Goal: Task Accomplishment & Management: Use online tool/utility

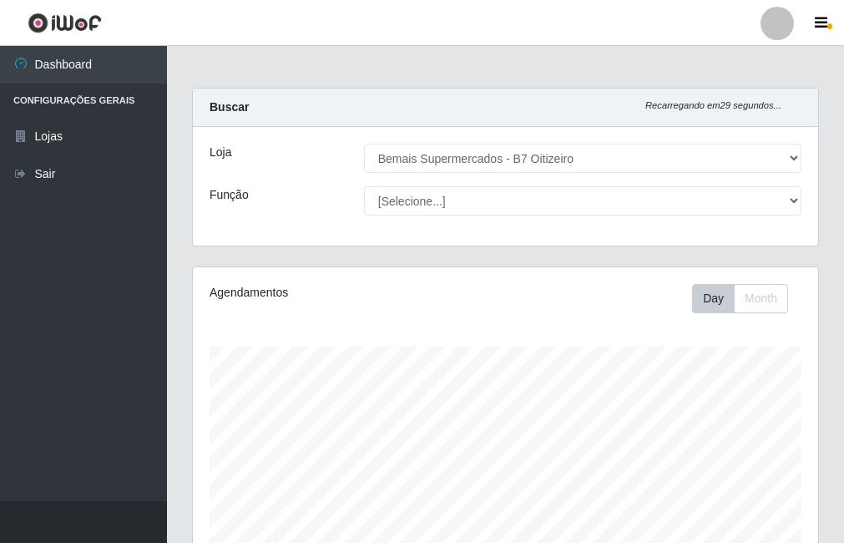
select select "411"
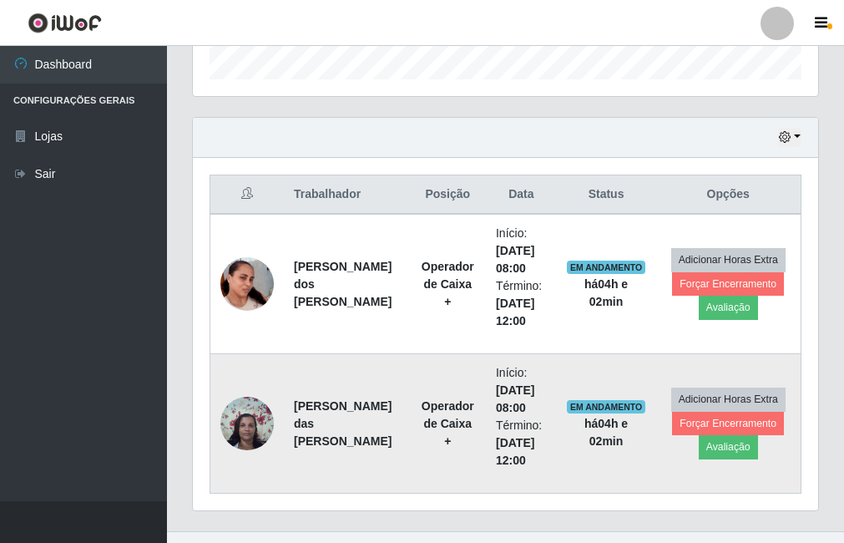
scroll to position [548, 0]
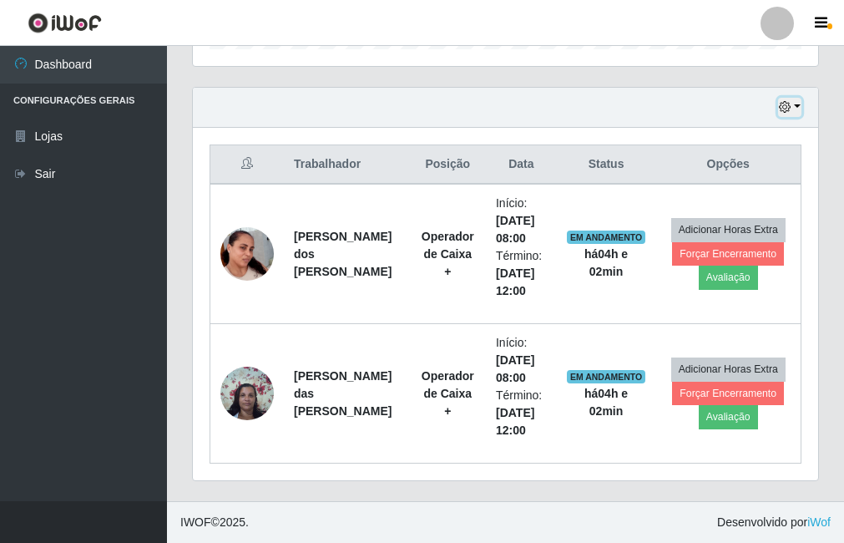
click at [797, 101] on button "button" at bounding box center [789, 107] width 23 height 19
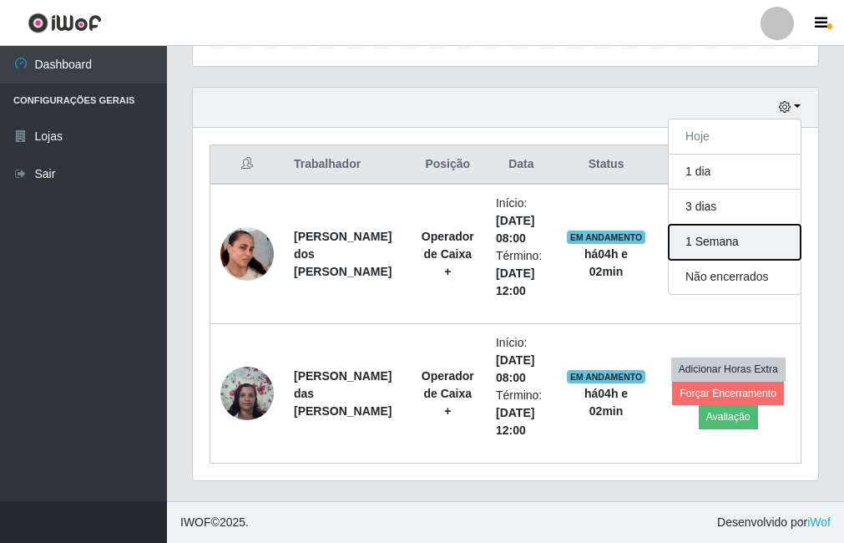
click at [720, 246] on button "1 Semana" at bounding box center [735, 242] width 132 height 35
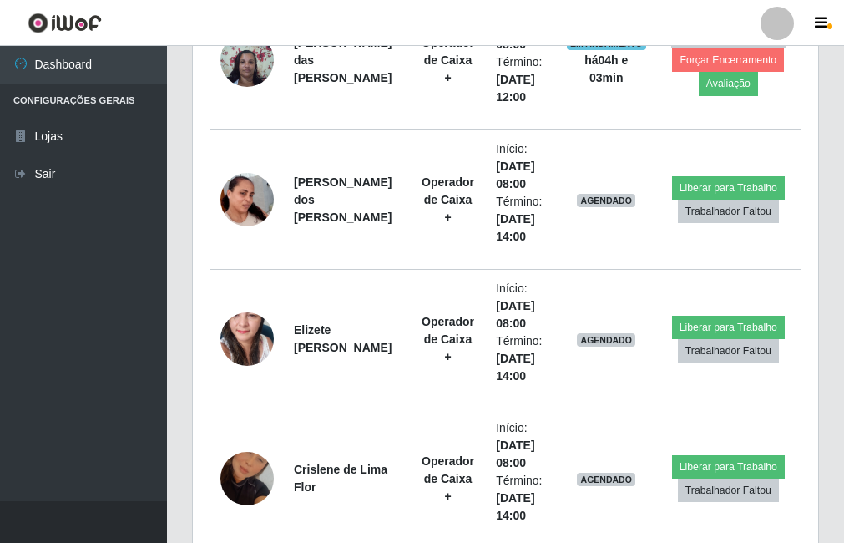
scroll to position [882, 0]
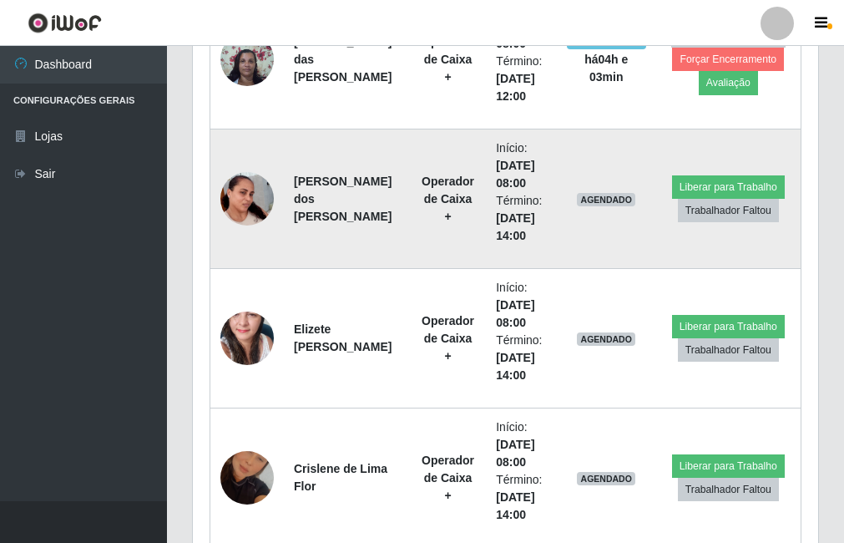
click at [253, 203] on img at bounding box center [247, 198] width 53 height 95
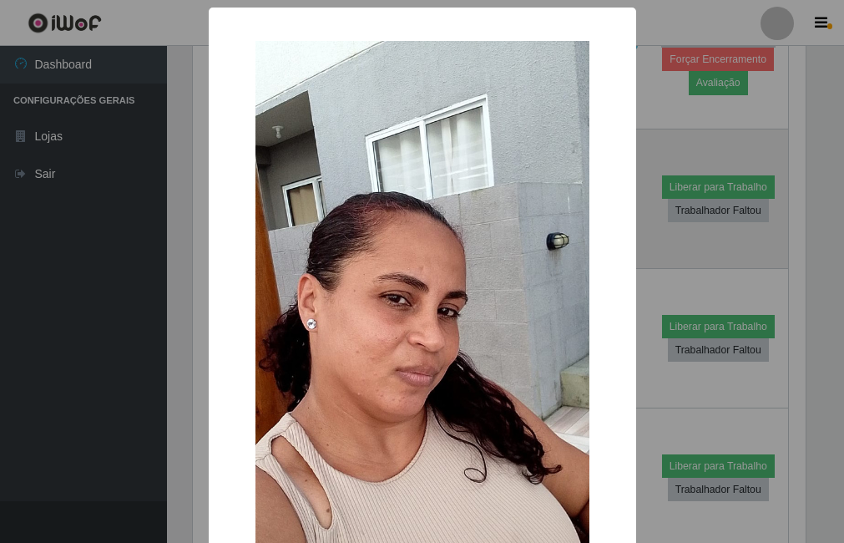
scroll to position [347, 617]
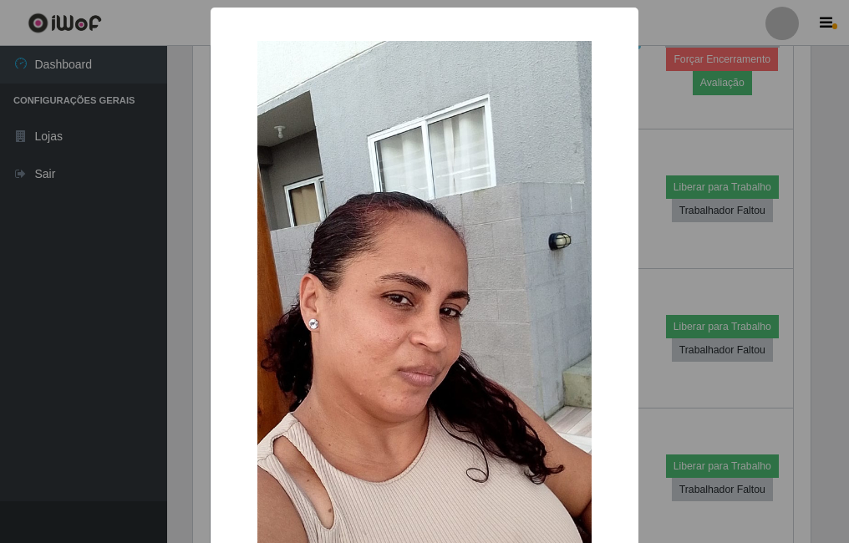
click at [671, 265] on div "× OK Cancel" at bounding box center [424, 271] width 849 height 543
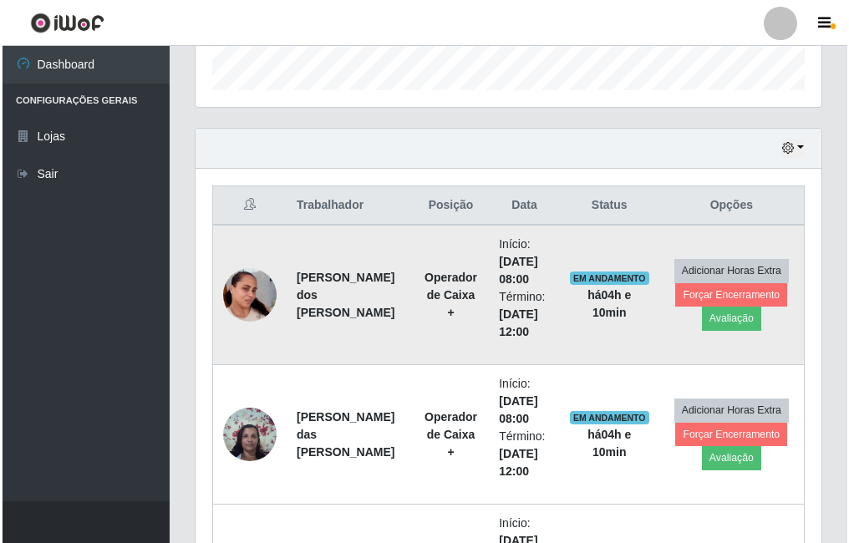
scroll to position [494, 0]
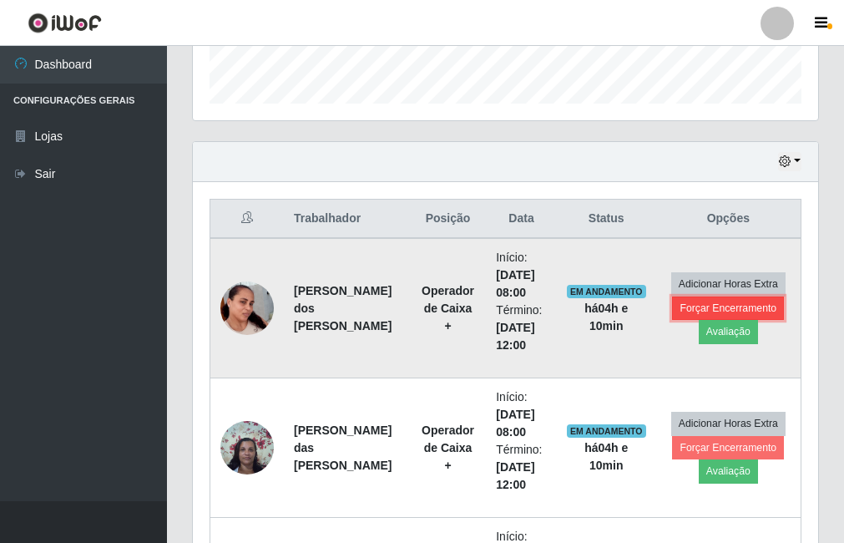
click at [758, 312] on button "Forçar Encerramento" at bounding box center [728, 308] width 112 height 23
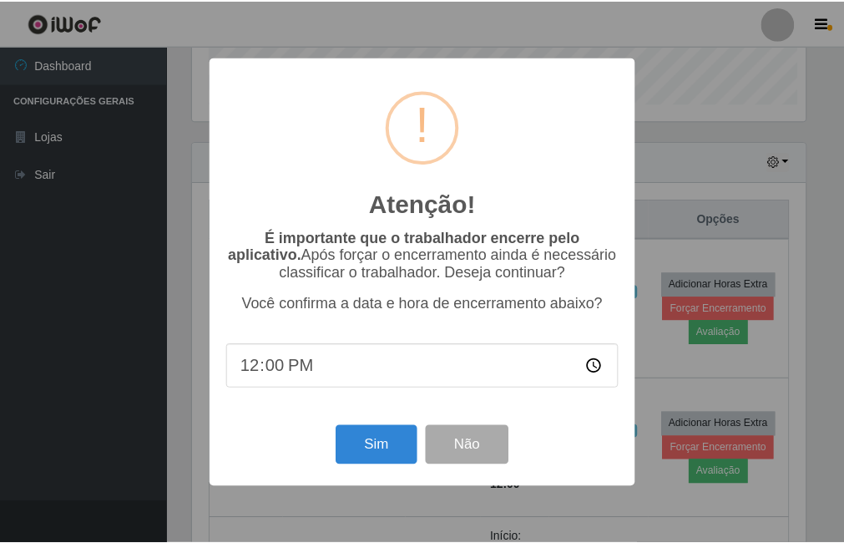
scroll to position [347, 617]
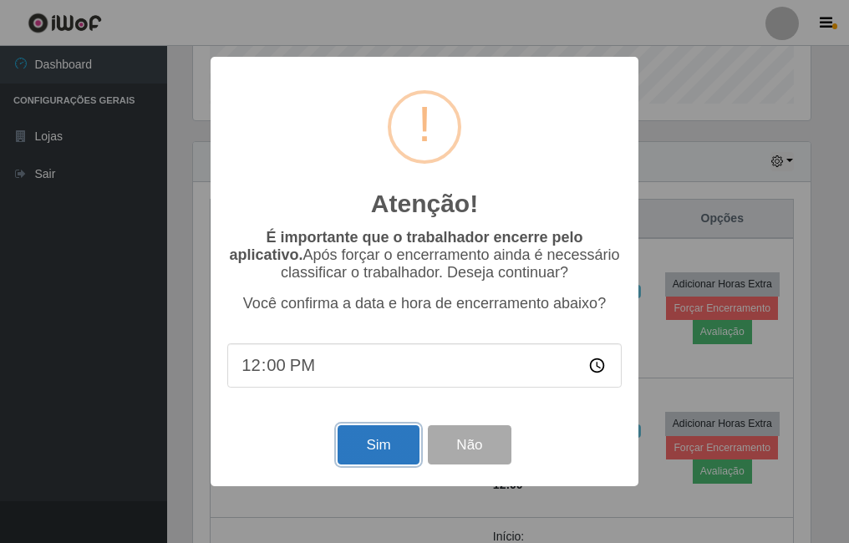
click at [362, 453] on button "Sim" at bounding box center [377, 444] width 81 height 39
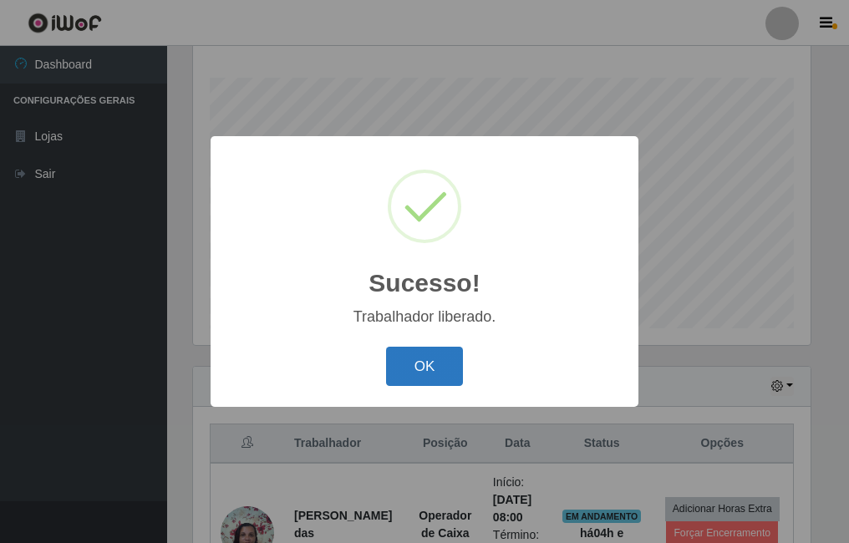
click at [433, 364] on button "OK" at bounding box center [425, 366] width 78 height 39
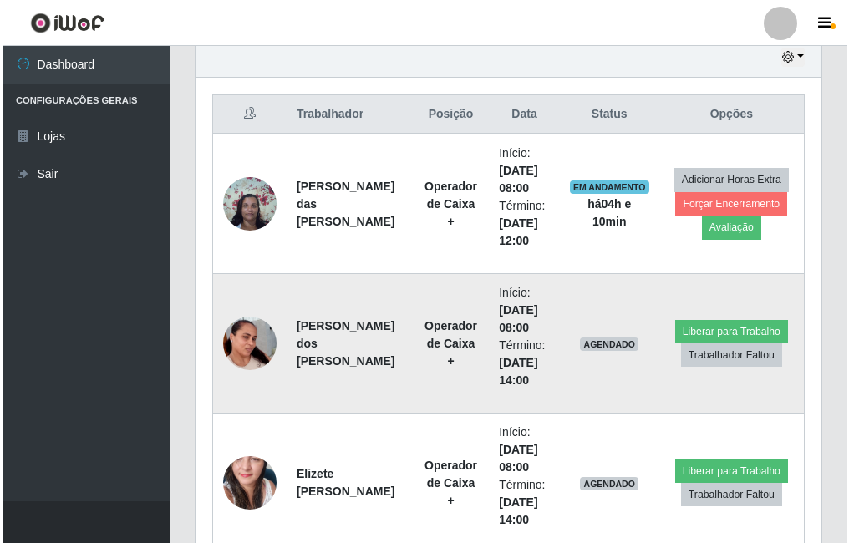
scroll to position [603, 0]
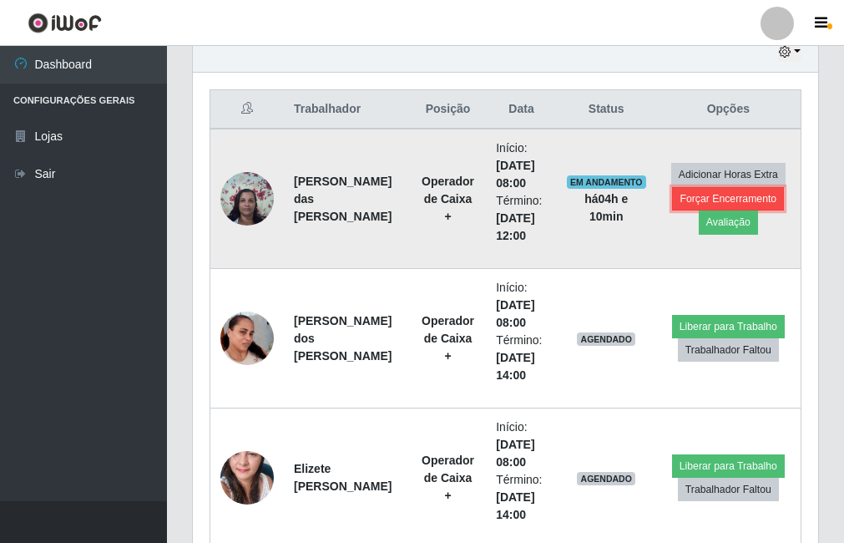
click at [709, 202] on button "Forçar Encerramento" at bounding box center [728, 198] width 112 height 23
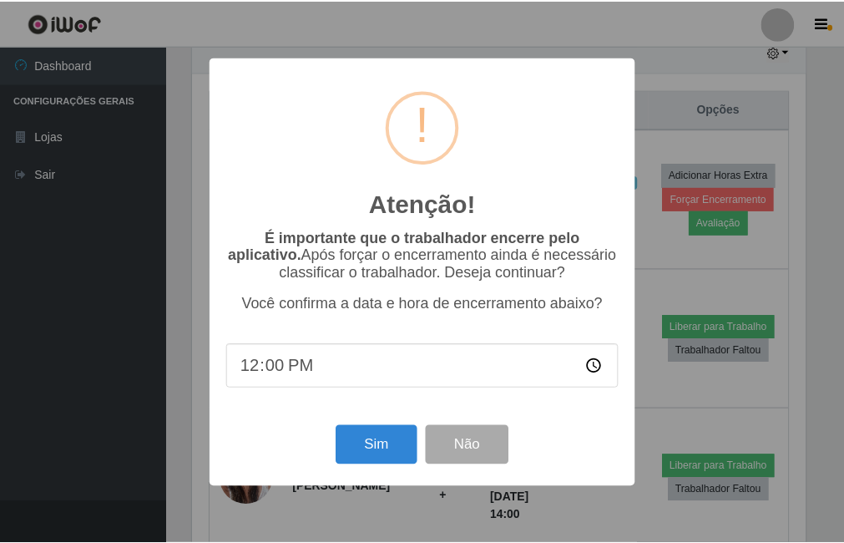
scroll to position [347, 617]
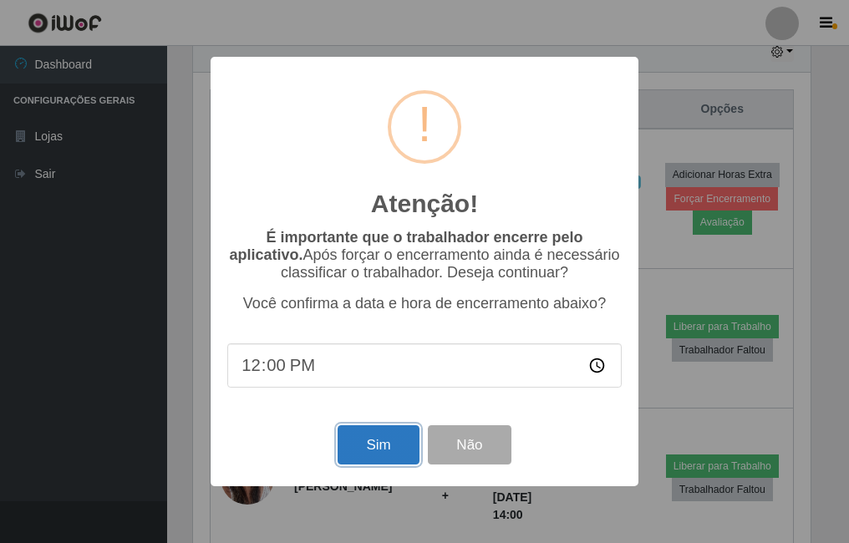
click at [372, 449] on button "Sim" at bounding box center [377, 444] width 81 height 39
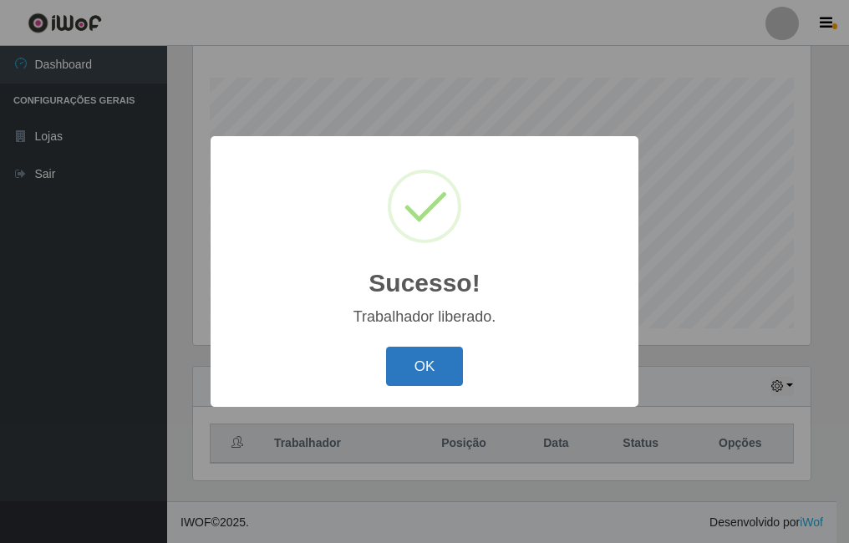
click at [428, 357] on button "OK" at bounding box center [425, 366] width 78 height 39
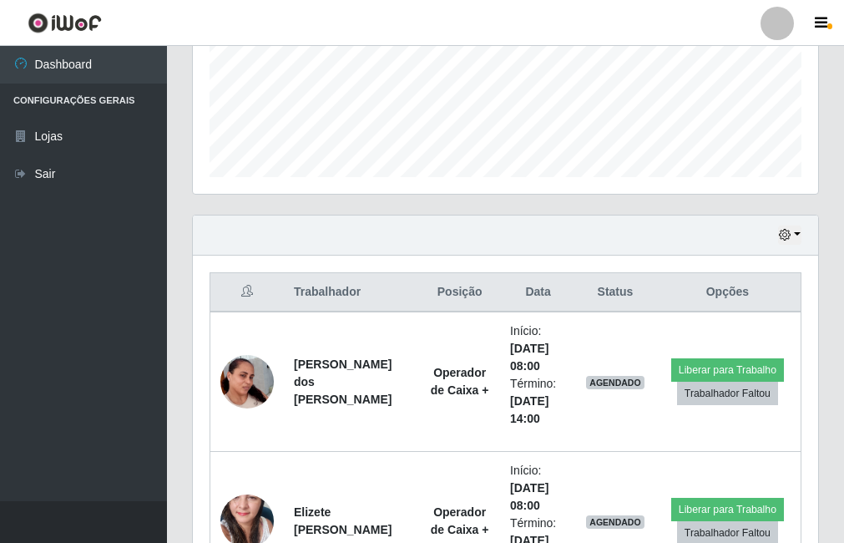
scroll to position [298, 0]
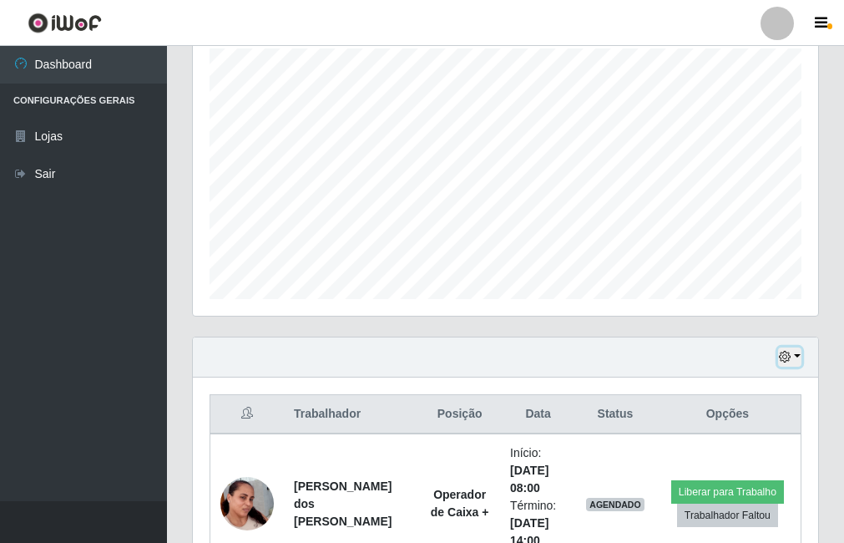
click at [799, 362] on button "button" at bounding box center [789, 356] width 23 height 19
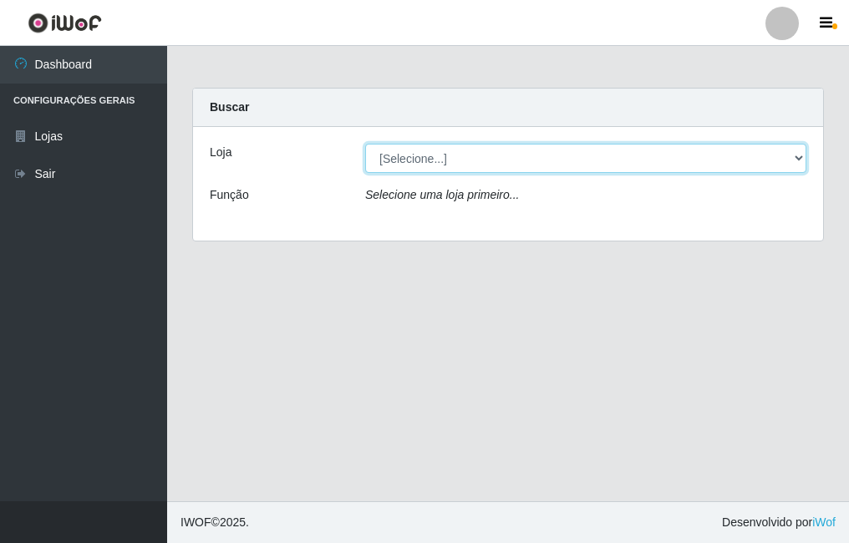
click at [538, 172] on select "[Selecione...] Bemais Supermercados - B7 Oitizeiro" at bounding box center [585, 158] width 441 height 29
select select "411"
click at [365, 144] on select "[Selecione...] Bemais Supermercados - B7 Oitizeiro" at bounding box center [585, 158] width 441 height 29
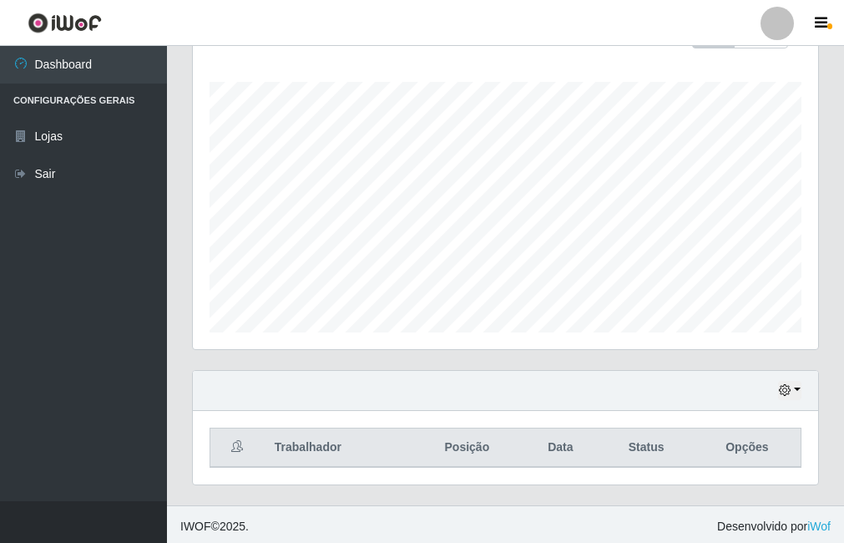
scroll to position [269, 0]
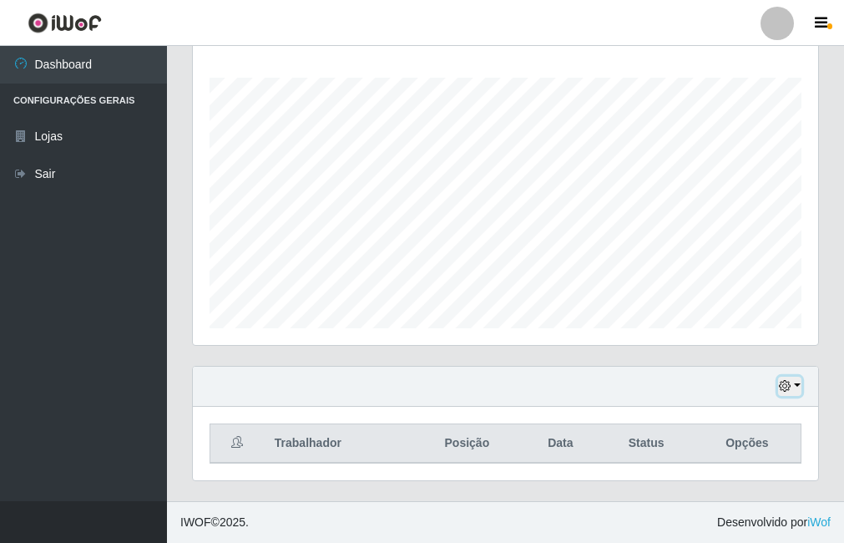
click at [796, 388] on button "button" at bounding box center [789, 386] width 23 height 19
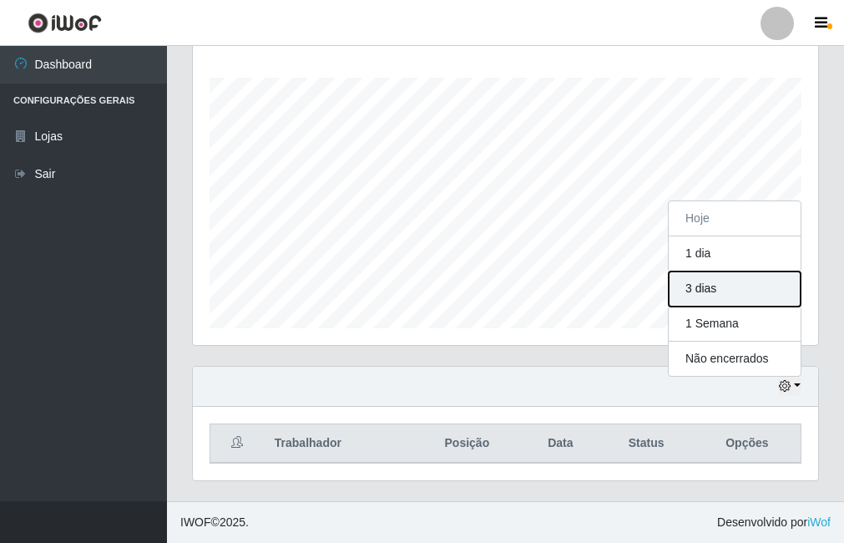
click at [728, 300] on button "3 dias" at bounding box center [735, 288] width 132 height 35
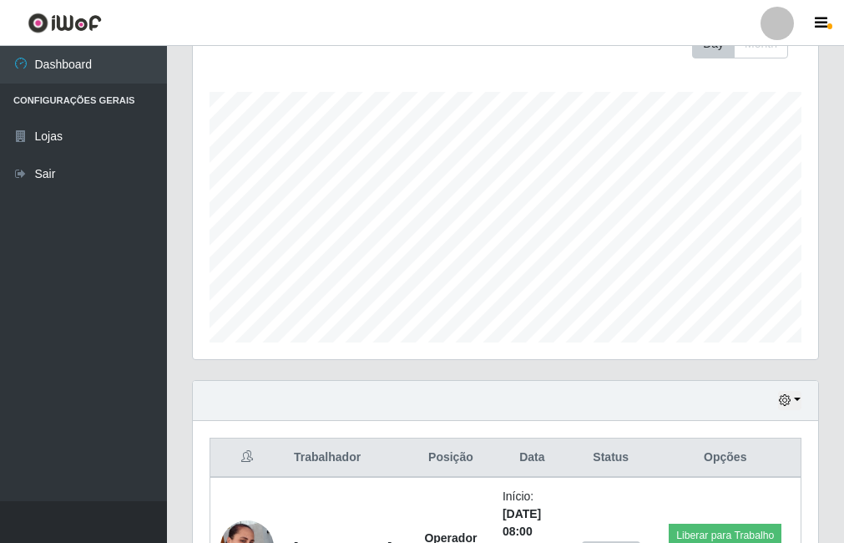
scroll to position [102, 0]
